Goal: Task Accomplishment & Management: Complete application form

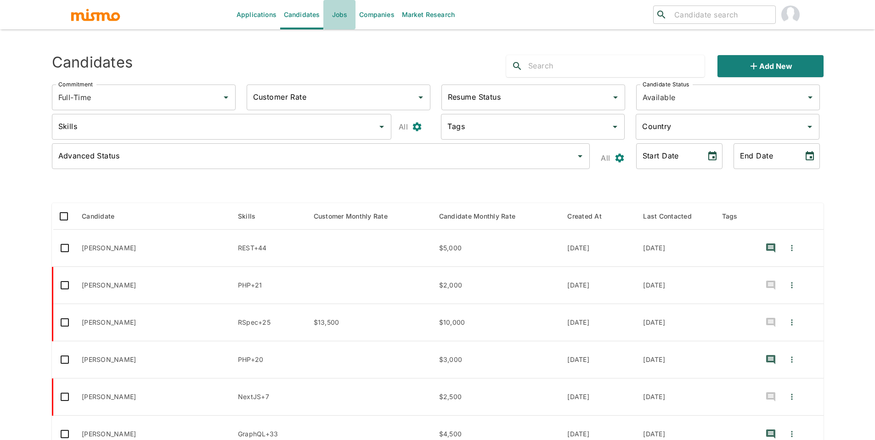
click at [338, 22] on link "Jobs" at bounding box center [339, 14] width 32 height 29
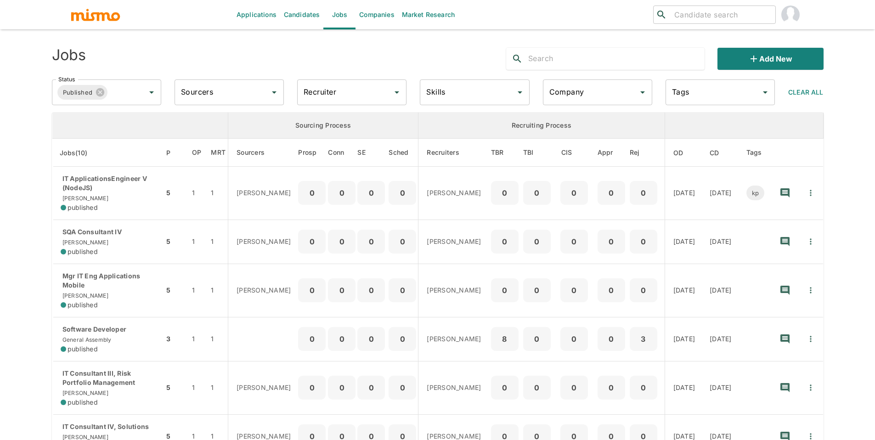
click at [581, 57] on input "text" at bounding box center [616, 58] width 176 height 15
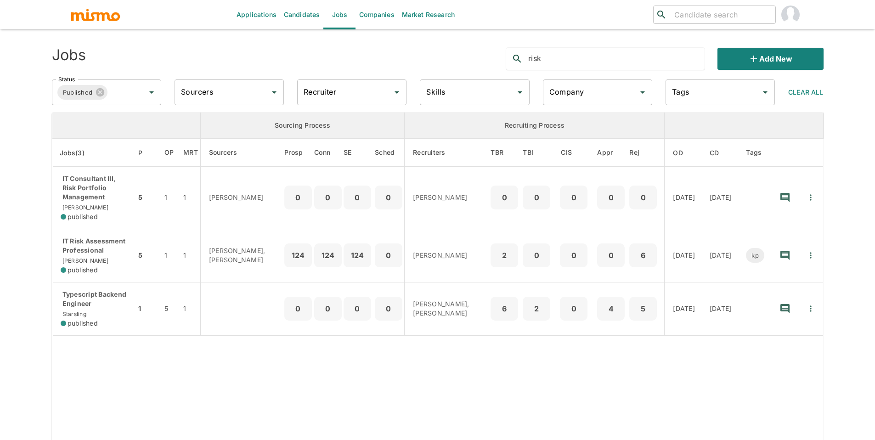
type input "risk"
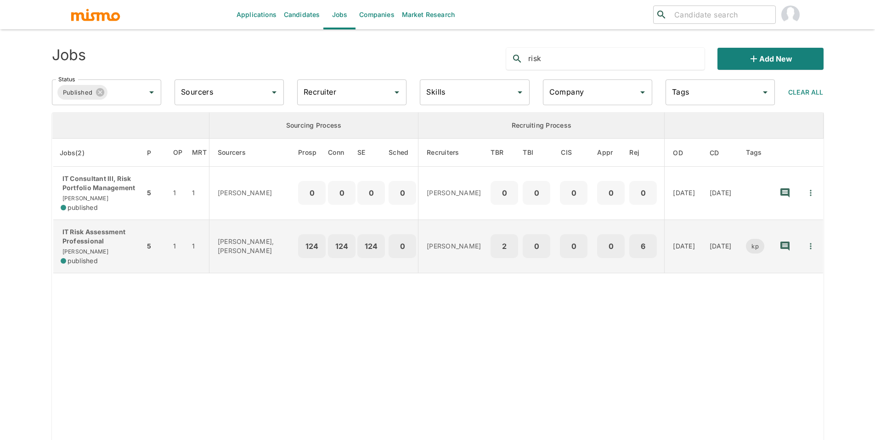
click at [92, 234] on p "IT Risk Assessment Professional" at bounding box center [99, 236] width 77 height 18
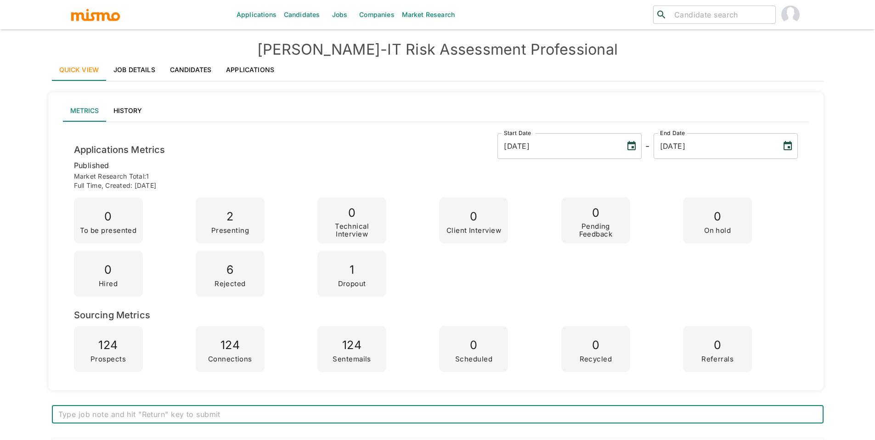
click at [232, 69] on link "Applications" at bounding box center [250, 70] width 63 height 22
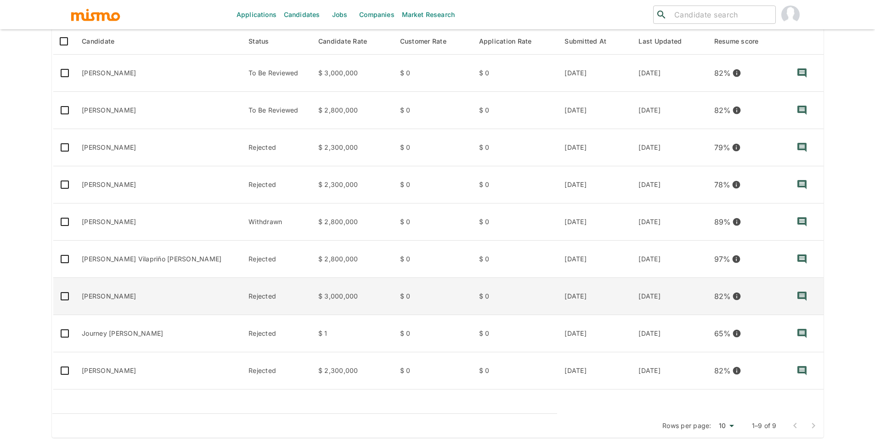
scroll to position [165, 0]
